Goal: Obtain resource: Obtain resource

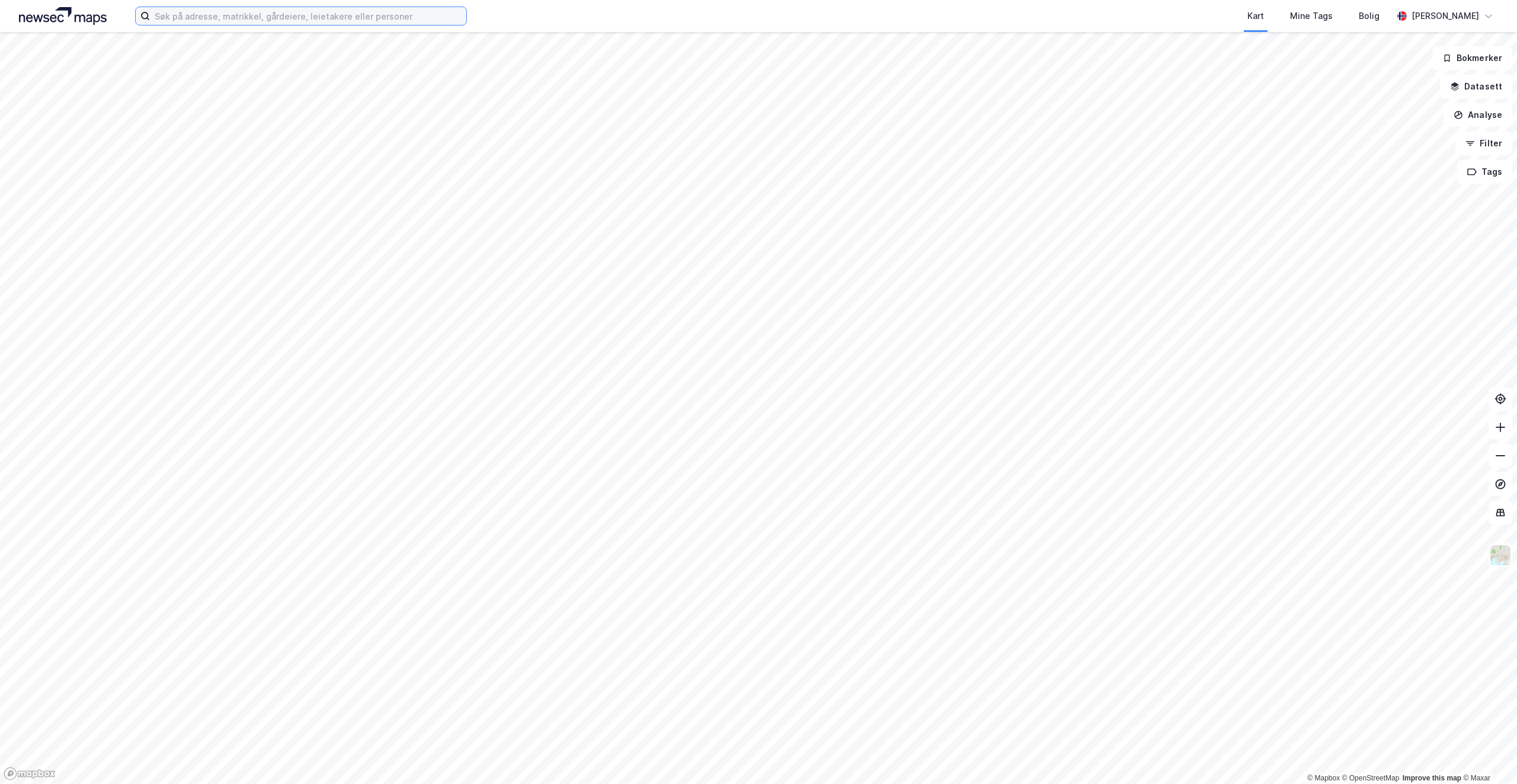
click at [220, 18] on input at bounding box center [309, 16] width 317 height 18
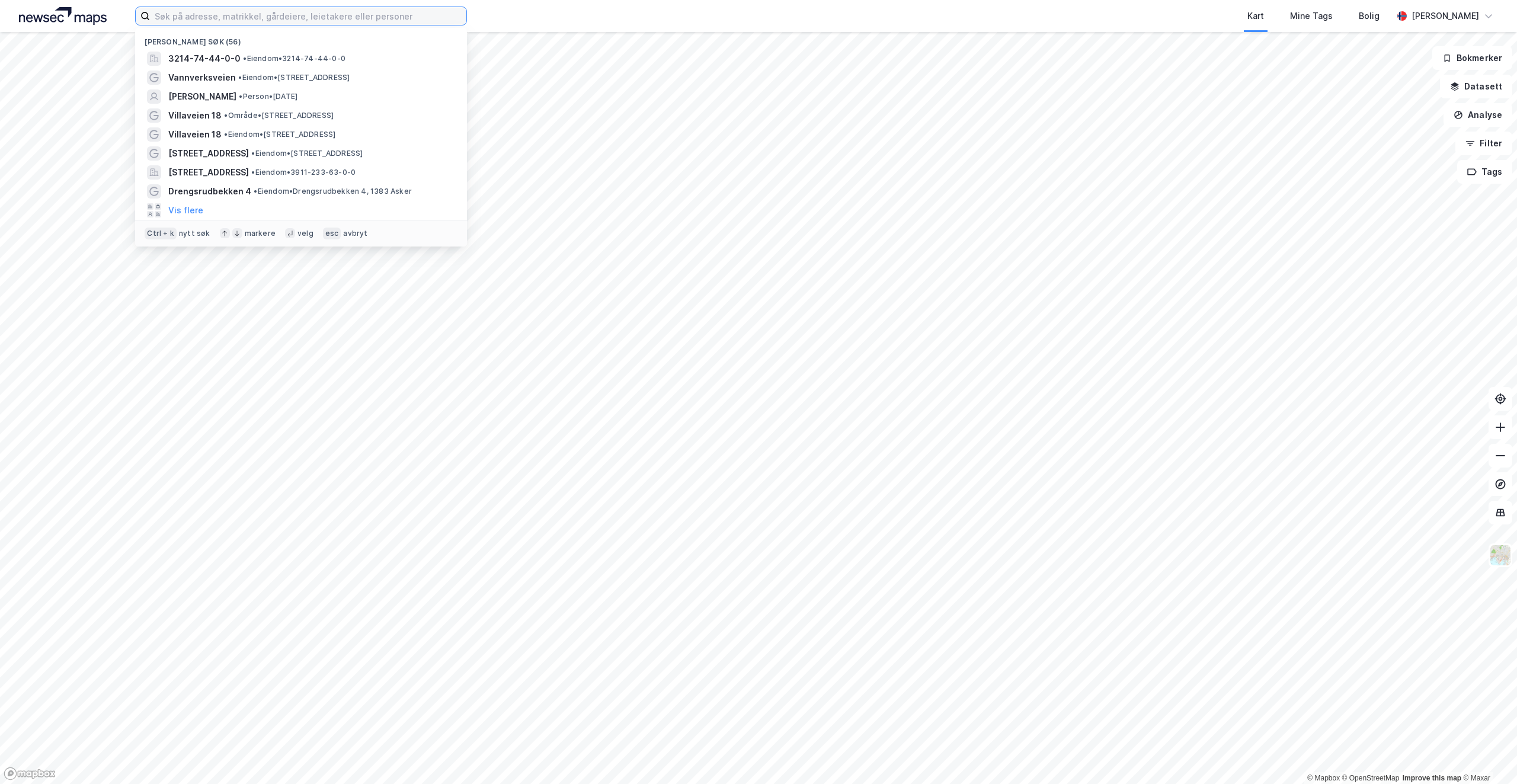
click at [241, 23] on input at bounding box center [309, 16] width 317 height 18
paste input "Skjellvein 1A, 0198"
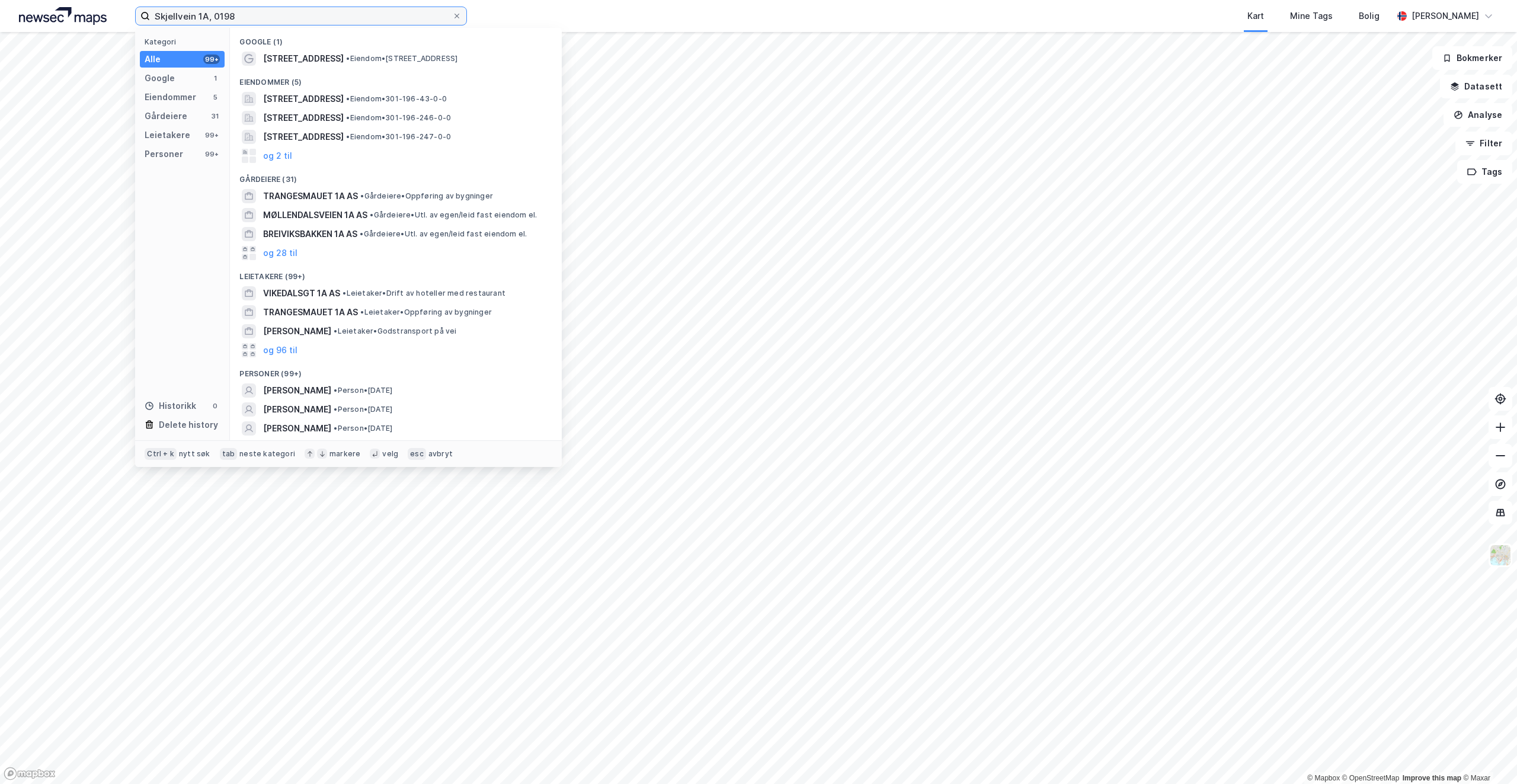
type input "Skjellvein 1A, 0198"
click at [346, 55] on span "• Eiendom • [STREET_ADDRESS]" at bounding box center [401, 58] width 112 height 9
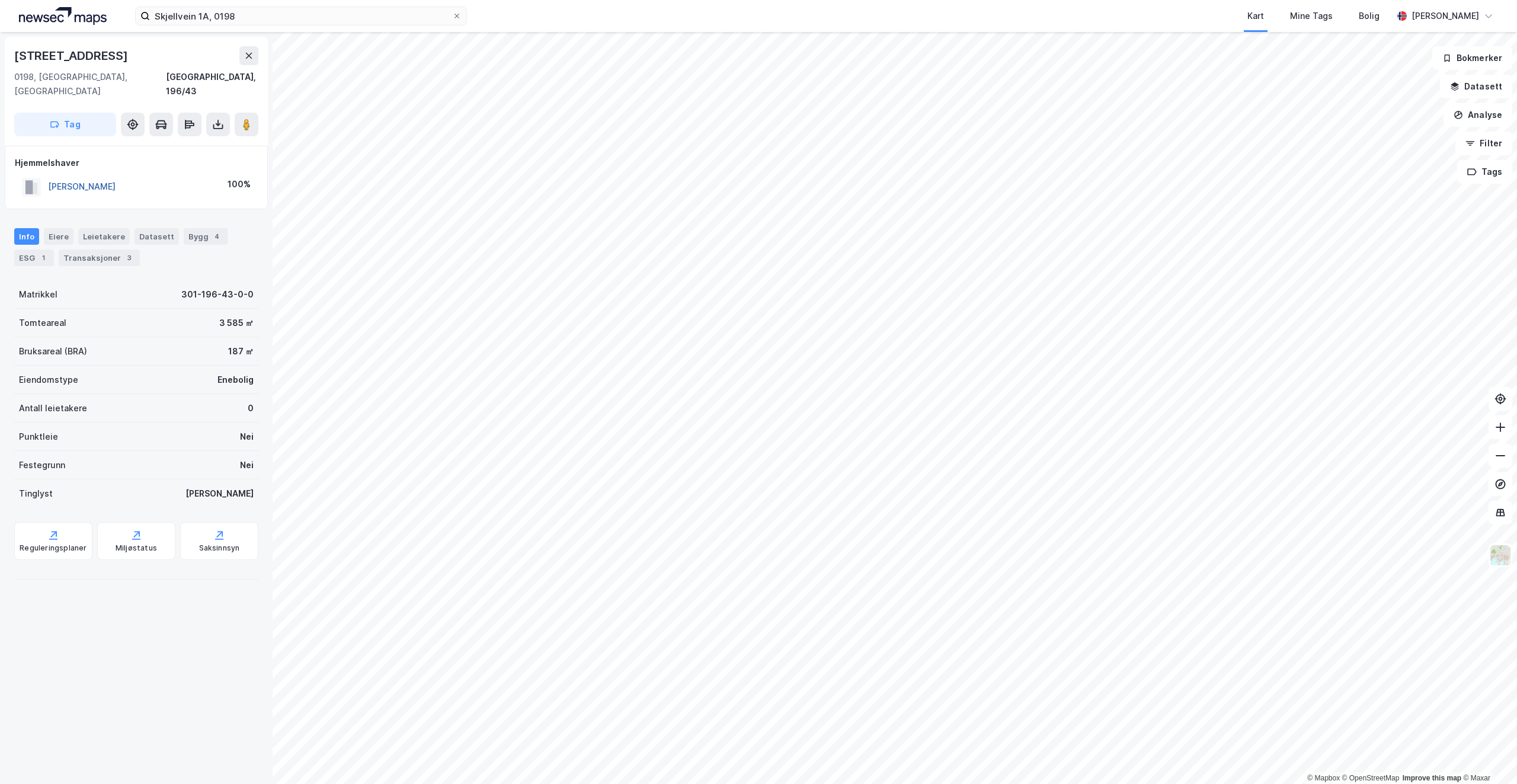
click at [0, 0] on button "[PERSON_NAME]" at bounding box center [0, 0] width 0 height 0
drag, startPoint x: 150, startPoint y: 172, endPoint x: 133, endPoint y: 171, distance: 17.0
click at [133, 175] on div "[PERSON_NAME] 100%" at bounding box center [136, 187] width 243 height 24
drag, startPoint x: 131, startPoint y: 176, endPoint x: 49, endPoint y: 171, distance: 82.2
click at [49, 175] on div "[PERSON_NAME] 100%" at bounding box center [136, 187] width 243 height 24
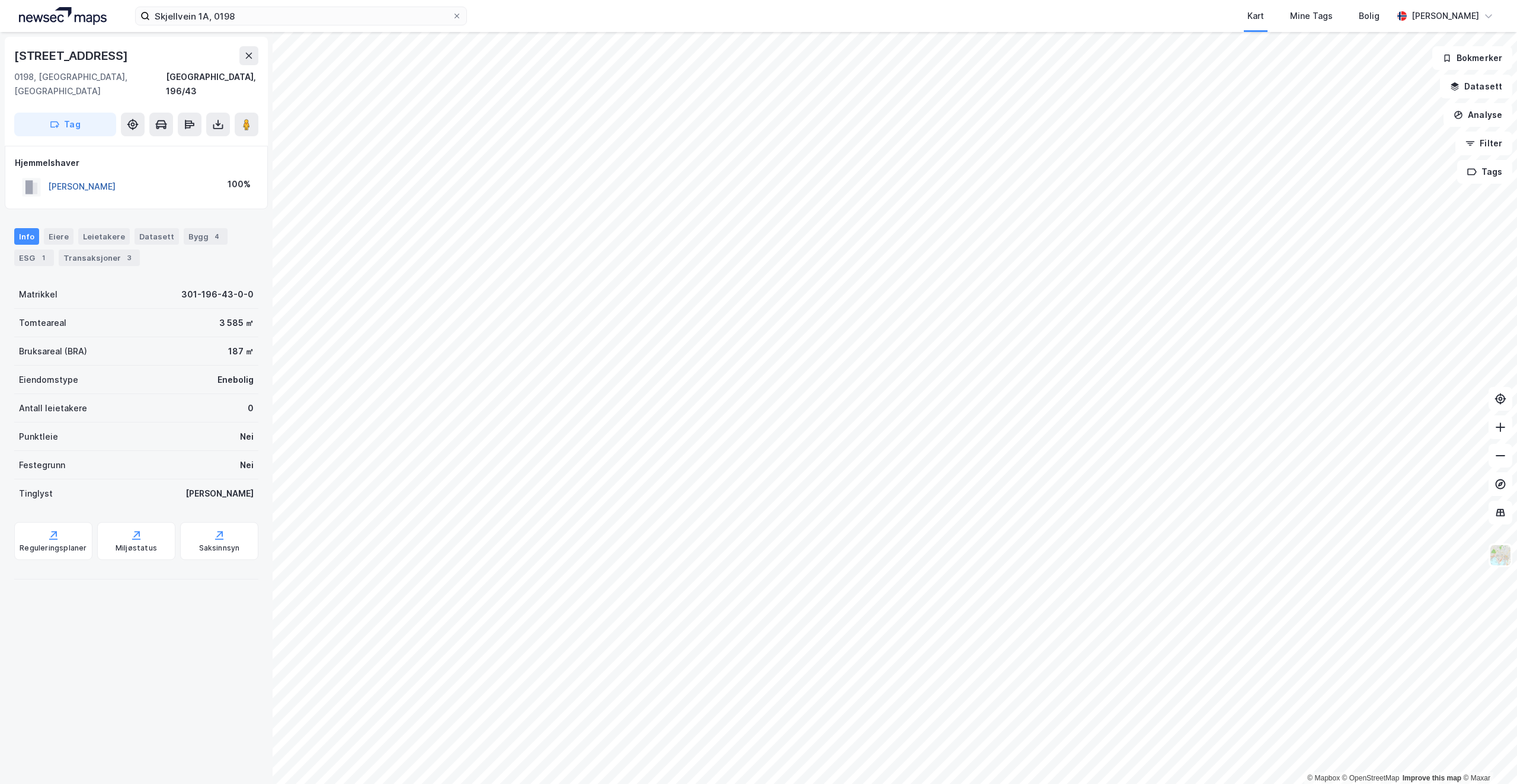
copy button "[PERSON_NAME]"
click at [218, 120] on icon at bounding box center [218, 123] width 1 height 7
click at [148, 144] on div "Last ned grunnbok" at bounding box center [159, 148] width 69 height 9
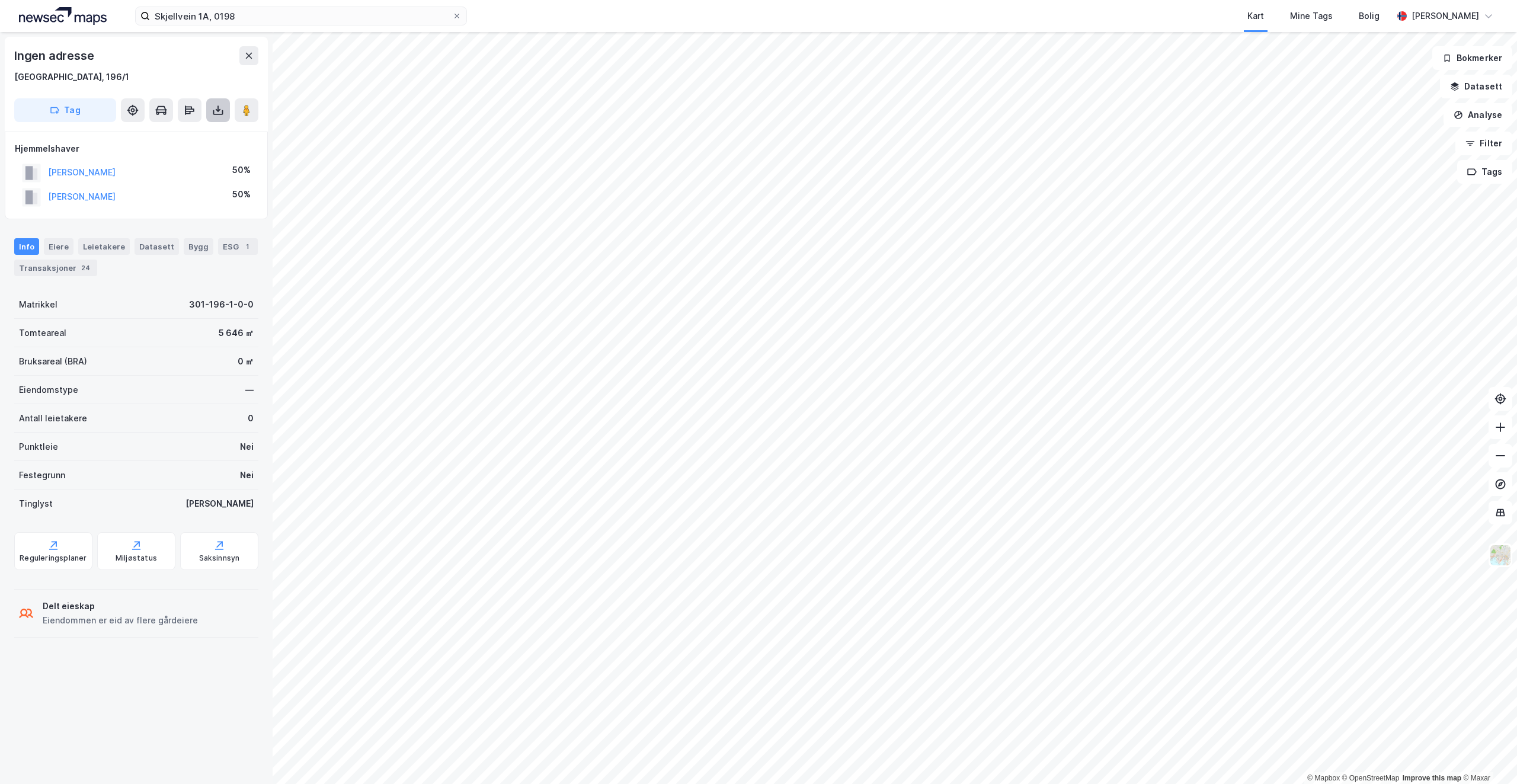
click at [224, 111] on button at bounding box center [218, 110] width 23 height 23
click at [202, 128] on div "Last ned grunnbok" at bounding box center [166, 134] width 126 height 19
click at [173, 141] on div "Last ned grunnbok" at bounding box center [166, 134] width 126 height 19
